Goal: Task Accomplishment & Management: Use online tool/utility

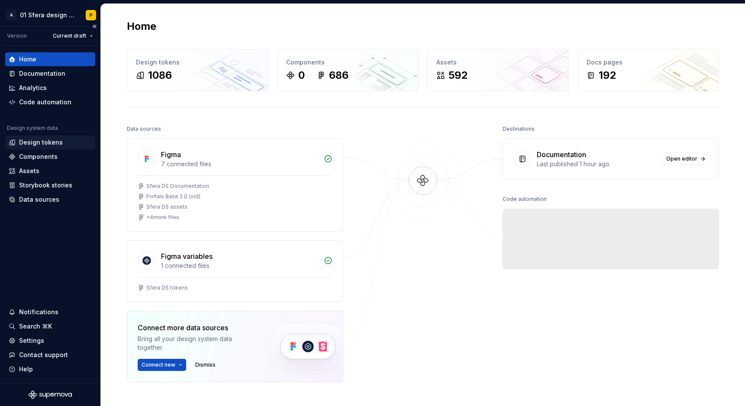
click at [39, 143] on div "Design tokens" at bounding box center [41, 142] width 44 height 9
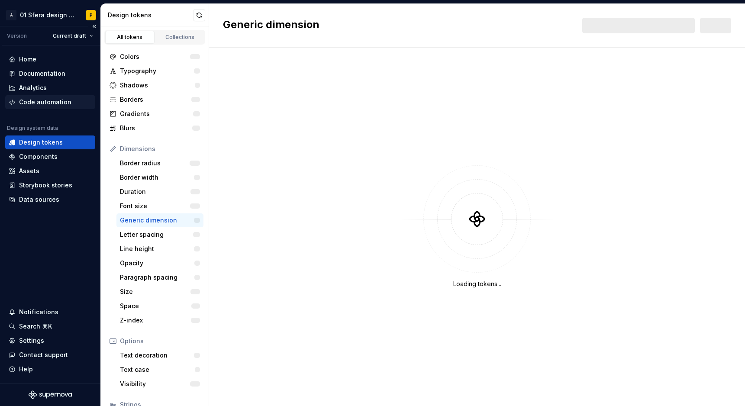
click at [54, 105] on div "Code automation" at bounding box center [45, 102] width 52 height 9
click at [52, 102] on div "Code automation" at bounding box center [45, 102] width 52 height 9
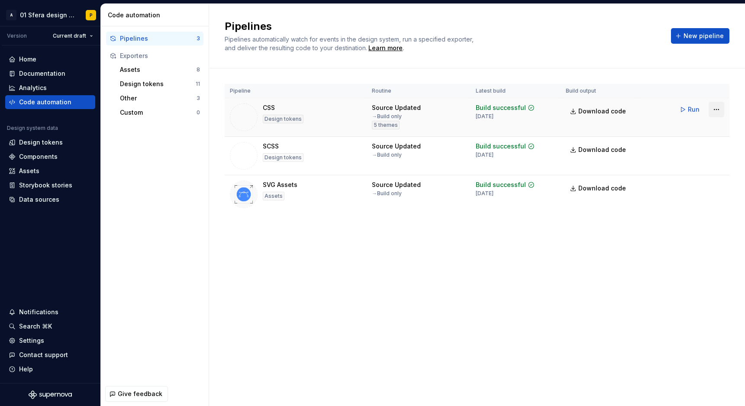
click at [715, 110] on html "A 01 Sfera design system P Version Current draft Home Documentation Analytics C…" at bounding box center [372, 203] width 745 height 406
click at [691, 111] on html "A 01 Sfera design system P Version Current draft Home Documentation Analytics C…" at bounding box center [372, 203] width 745 height 406
click at [688, 108] on button "Run" at bounding box center [690, 110] width 30 height 16
click at [682, 111] on div "Run" at bounding box center [699, 110] width 49 height 16
click at [715, 110] on html "A 01 Sfera design system P Version Current draft Home Documentation Analytics C…" at bounding box center [372, 203] width 745 height 406
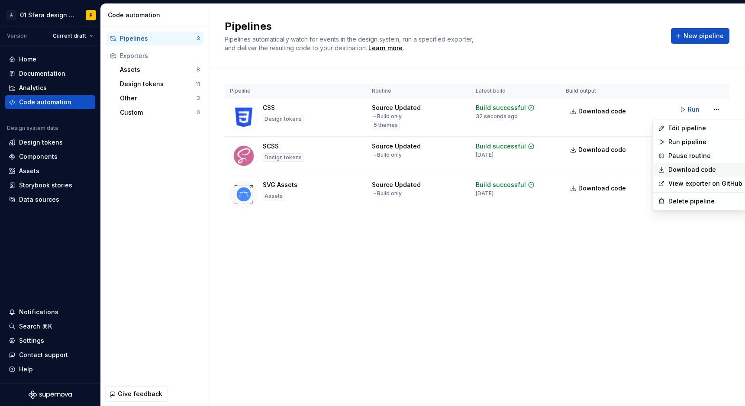
click at [684, 168] on link "Download code" at bounding box center [706, 169] width 74 height 9
